Goal: Information Seeking & Learning: Learn about a topic

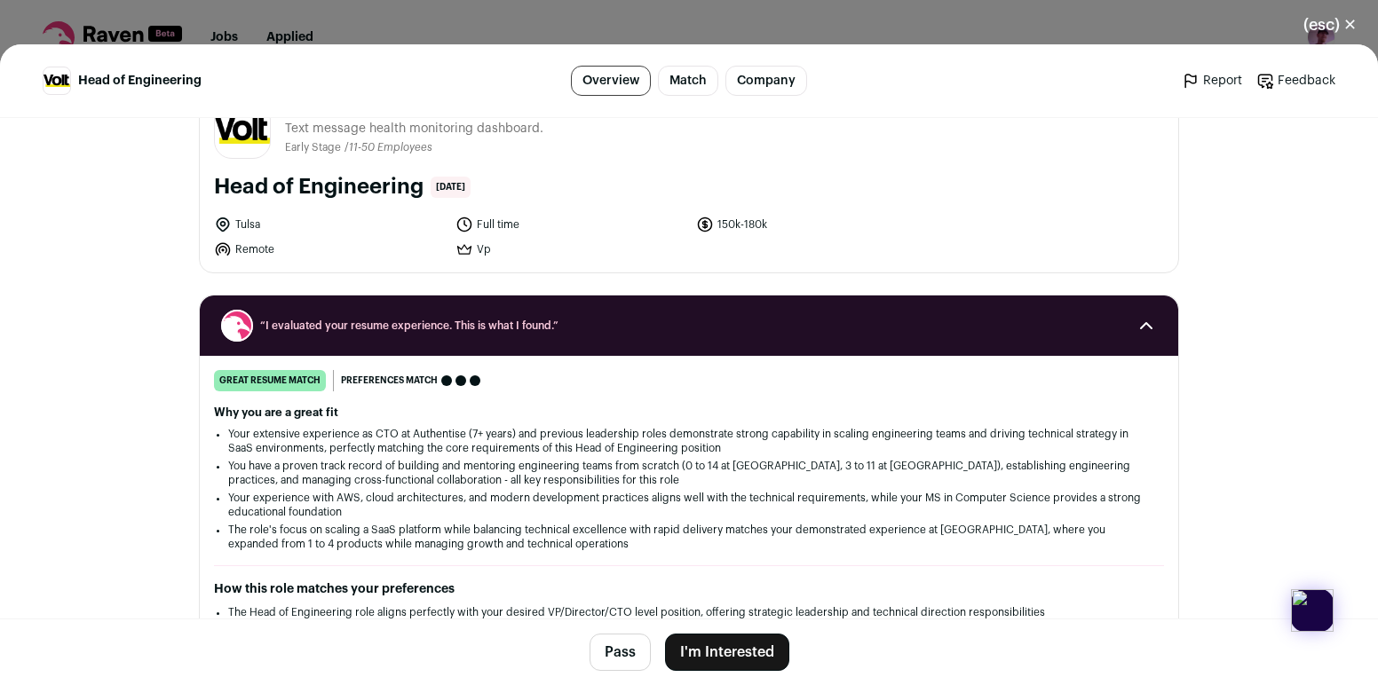
scroll to position [49, 0]
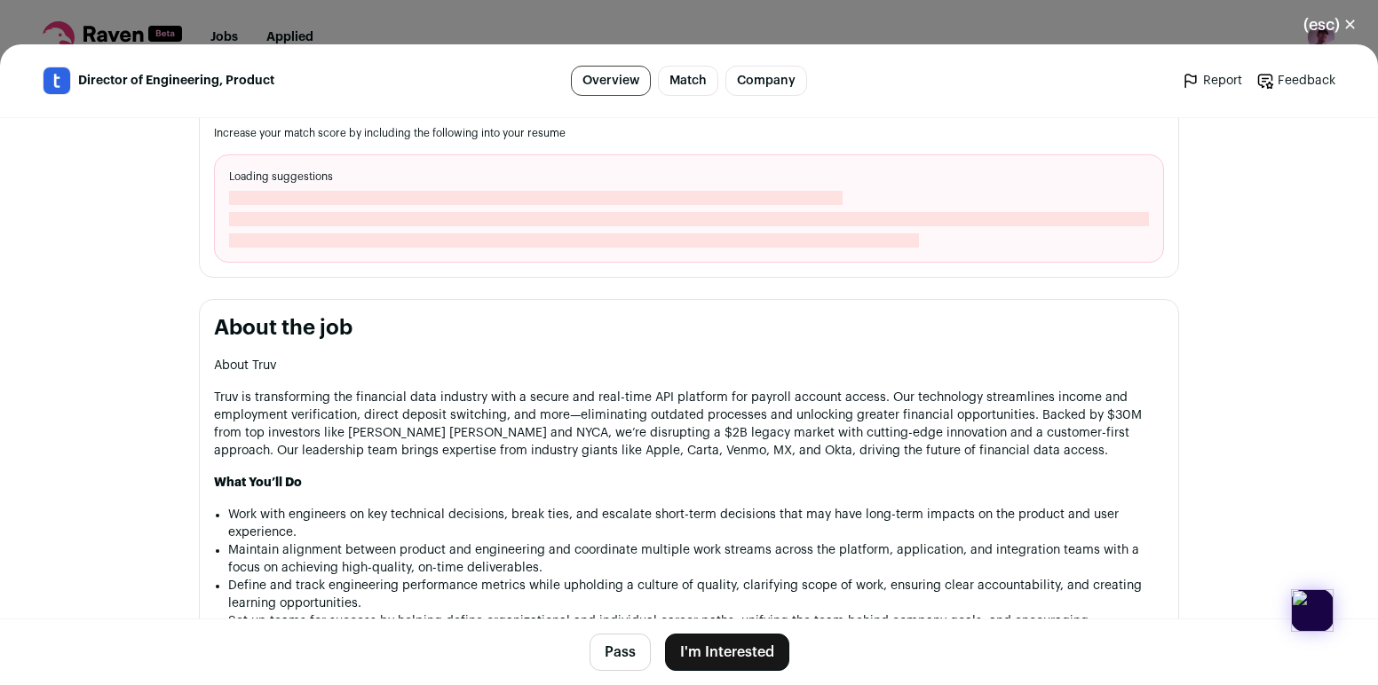
scroll to position [655, 0]
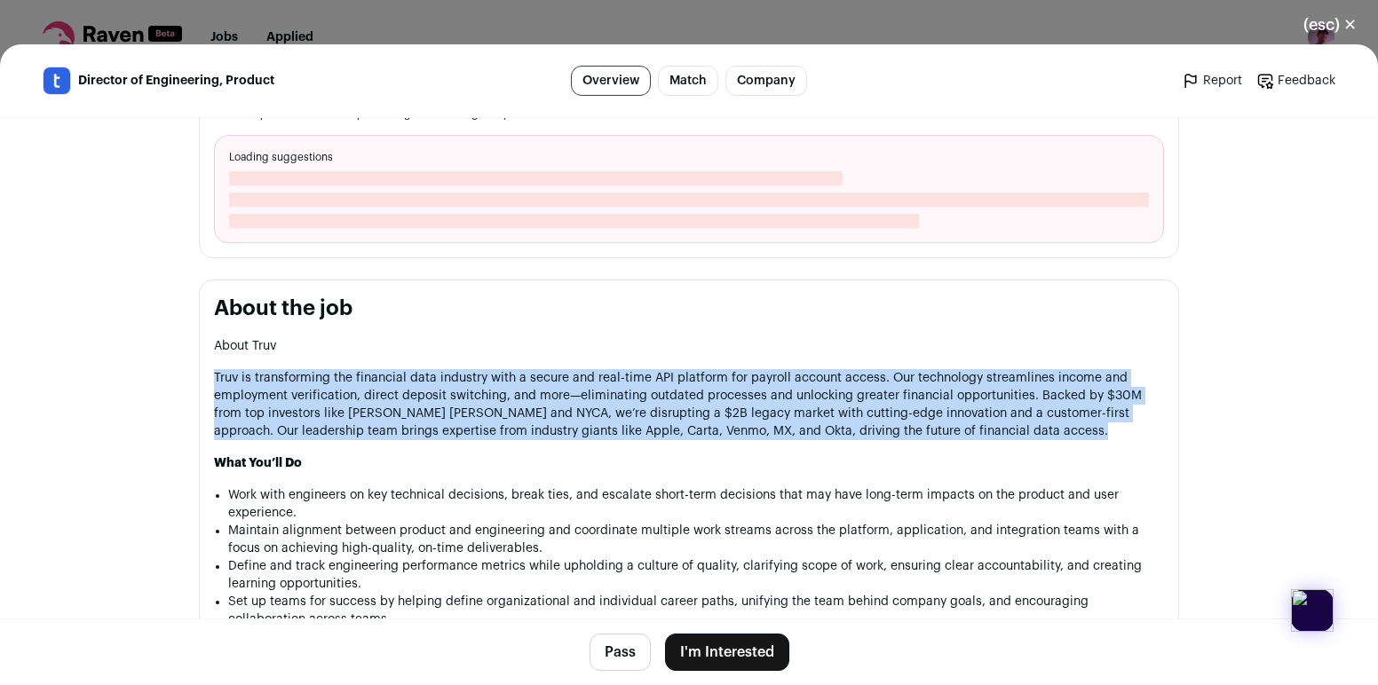
drag, startPoint x: 968, startPoint y: 435, endPoint x: 981, endPoint y: 343, distance: 93.3
drag, startPoint x: 981, startPoint y: 343, endPoint x: 980, endPoint y: 443, distance: 100.3
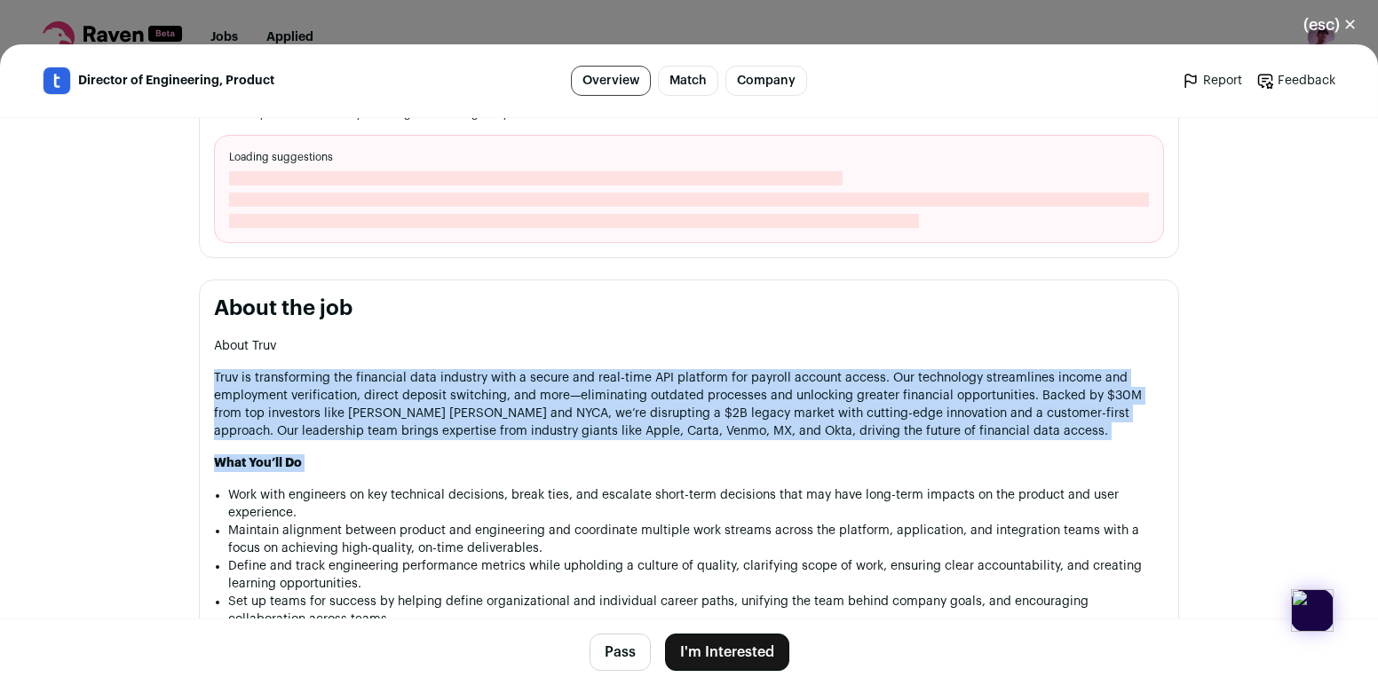
click at [980, 455] on p "What You’ll Do" at bounding box center [689, 464] width 950 height 18
drag, startPoint x: 984, startPoint y: 419, endPoint x: 993, endPoint y: 348, distance: 71.6
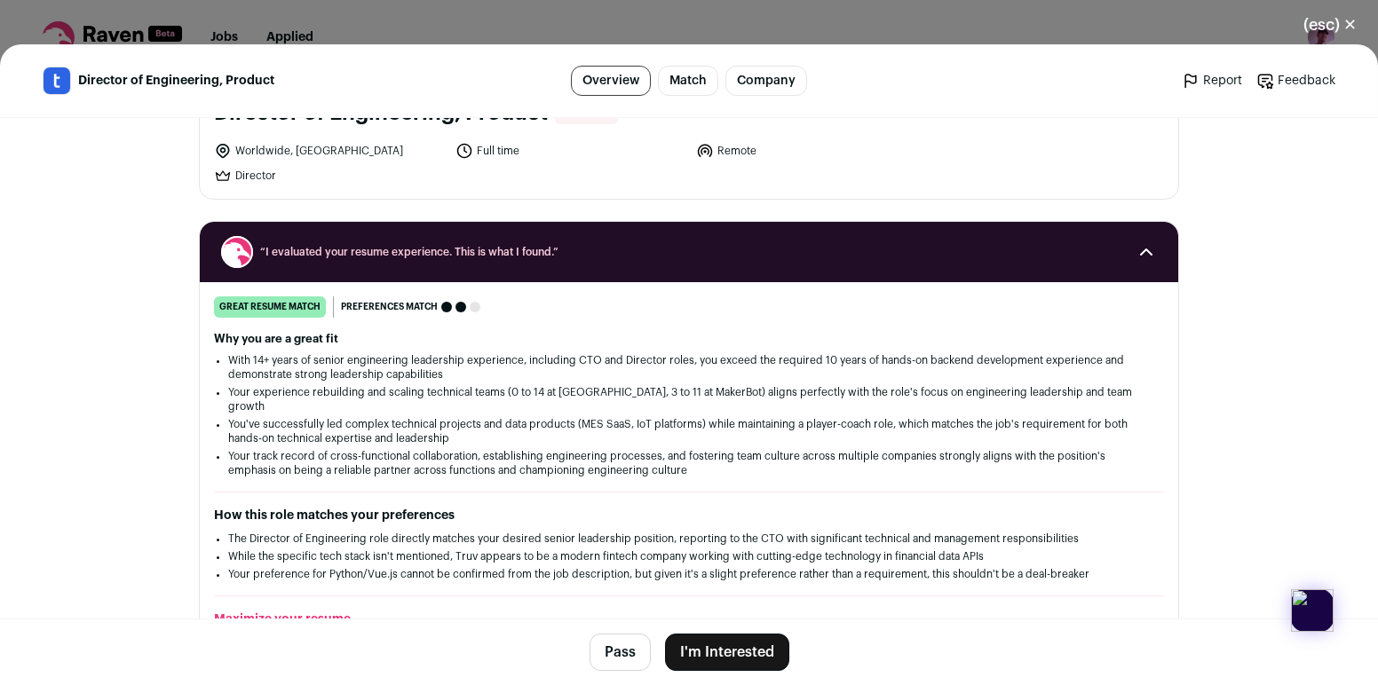
scroll to position [0, 0]
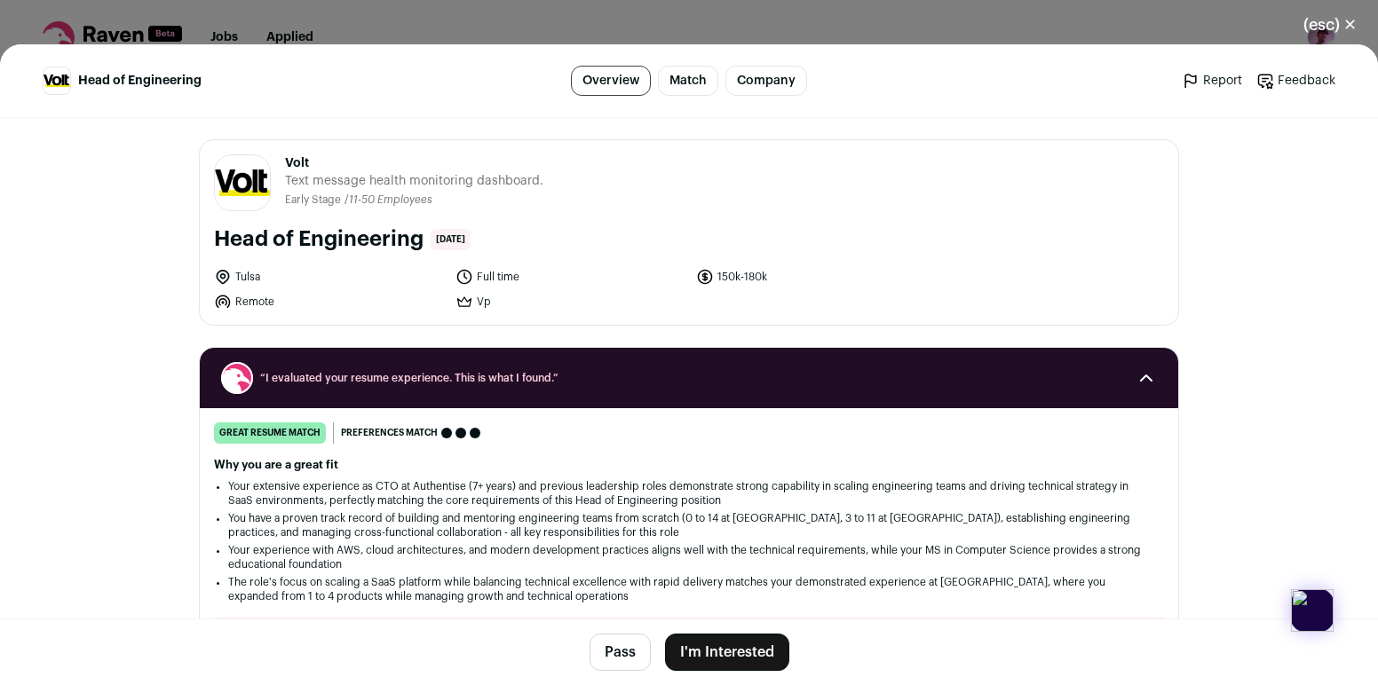
scroll to position [49, 0]
